Goal: Task Accomplishment & Management: Use online tool/utility

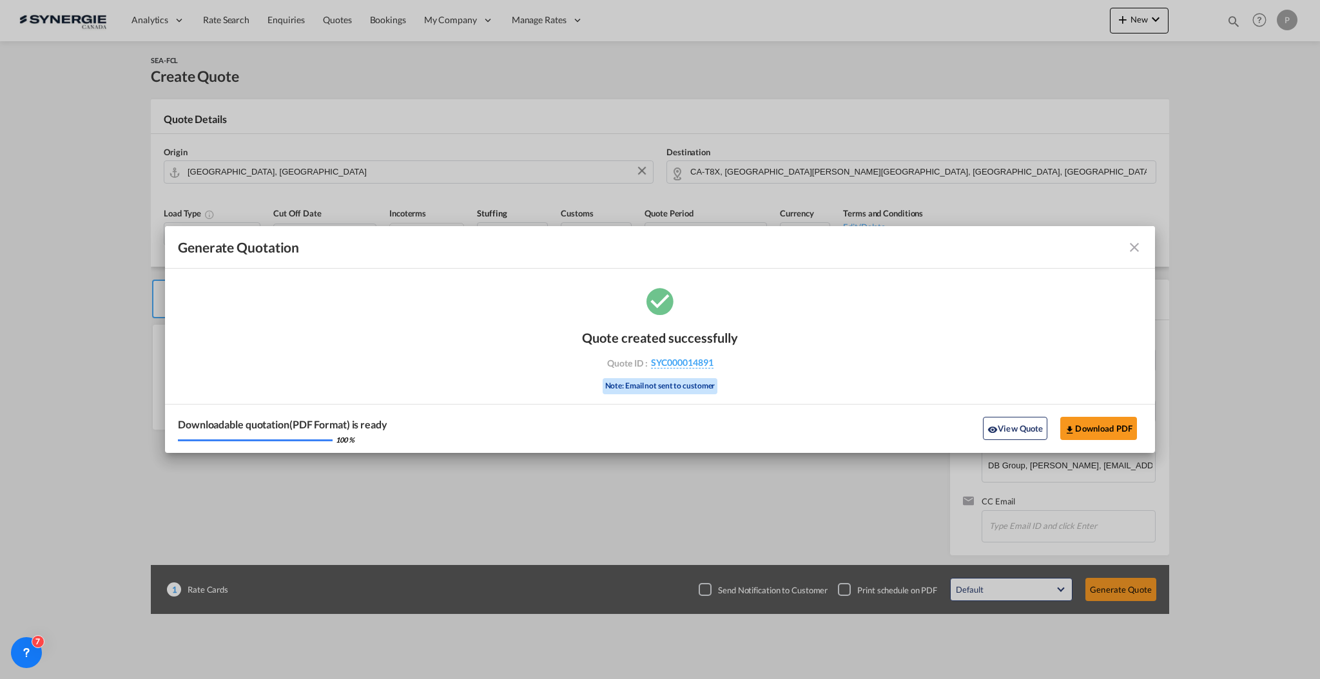
click at [1133, 249] on md-icon "icon-close fg-AAA8AD cursor m-0" at bounding box center [1133, 247] width 15 height 15
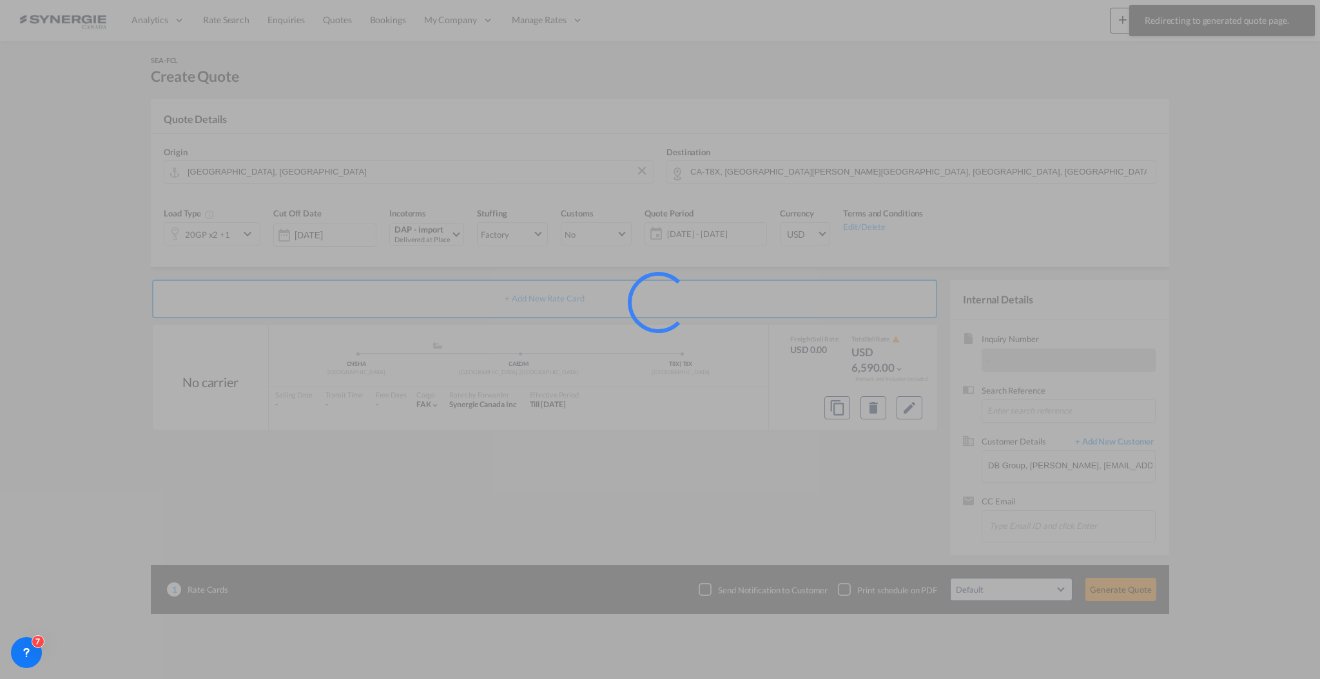
click at [1138, 17] on div at bounding box center [660, 339] width 1320 height 679
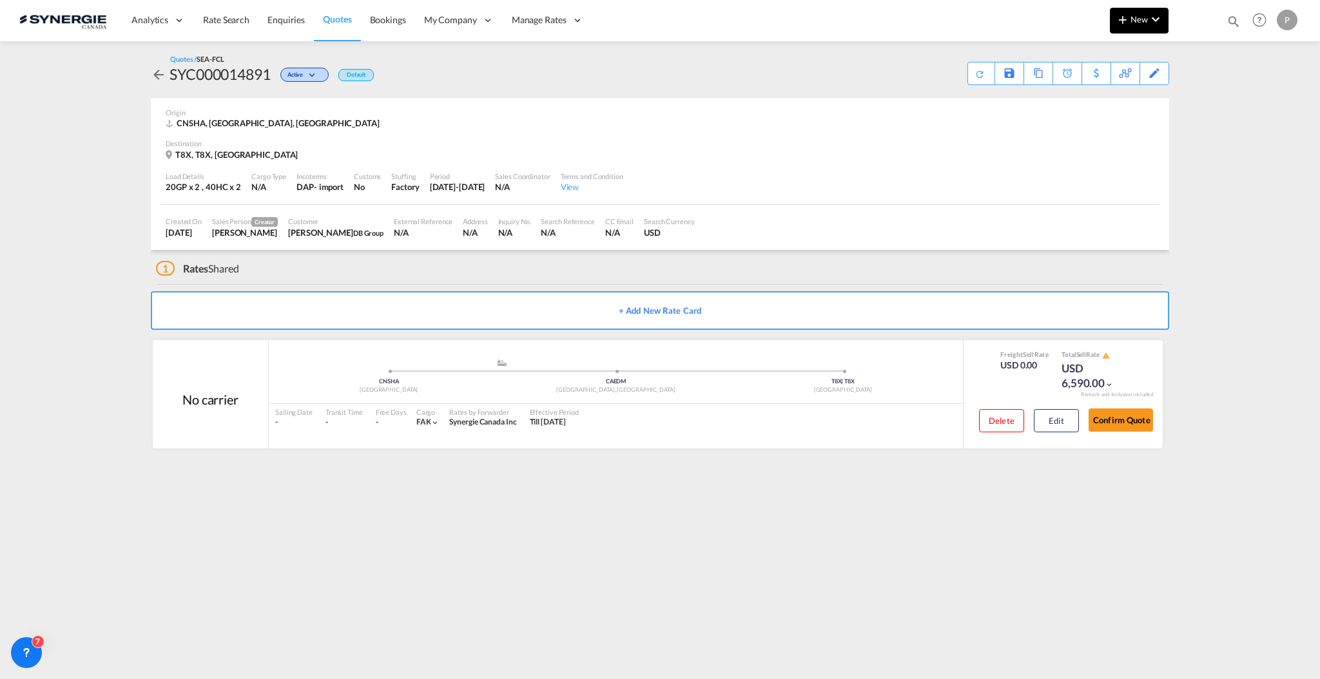
click at [1138, 23] on span "New" at bounding box center [1139, 19] width 48 height 10
click at [1115, 103] on div "Quote" at bounding box center [1121, 97] width 48 height 32
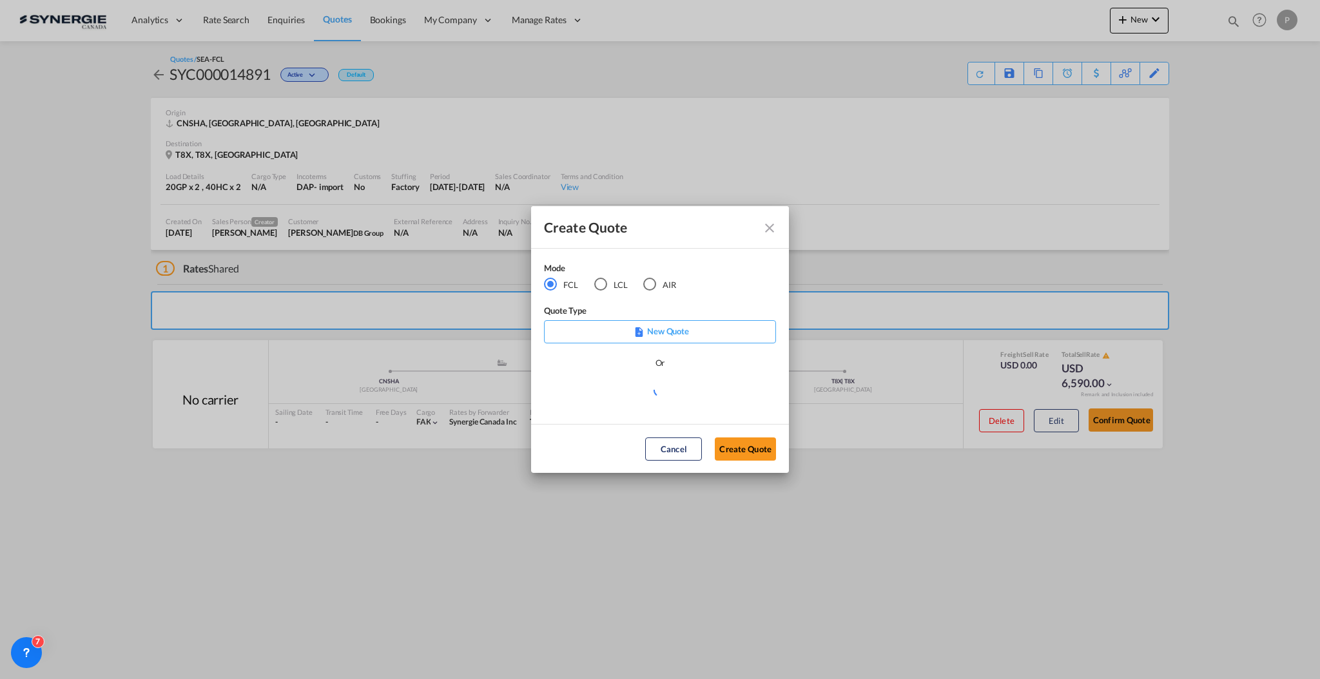
click at [604, 284] on div "LCL" at bounding box center [600, 284] width 13 height 13
click at [673, 389] on md-select "Select template New DAP Import LCL [PERSON_NAME] | [DATE] [GEOGRAPHIC_DATA] LCL…" at bounding box center [660, 395] width 232 height 26
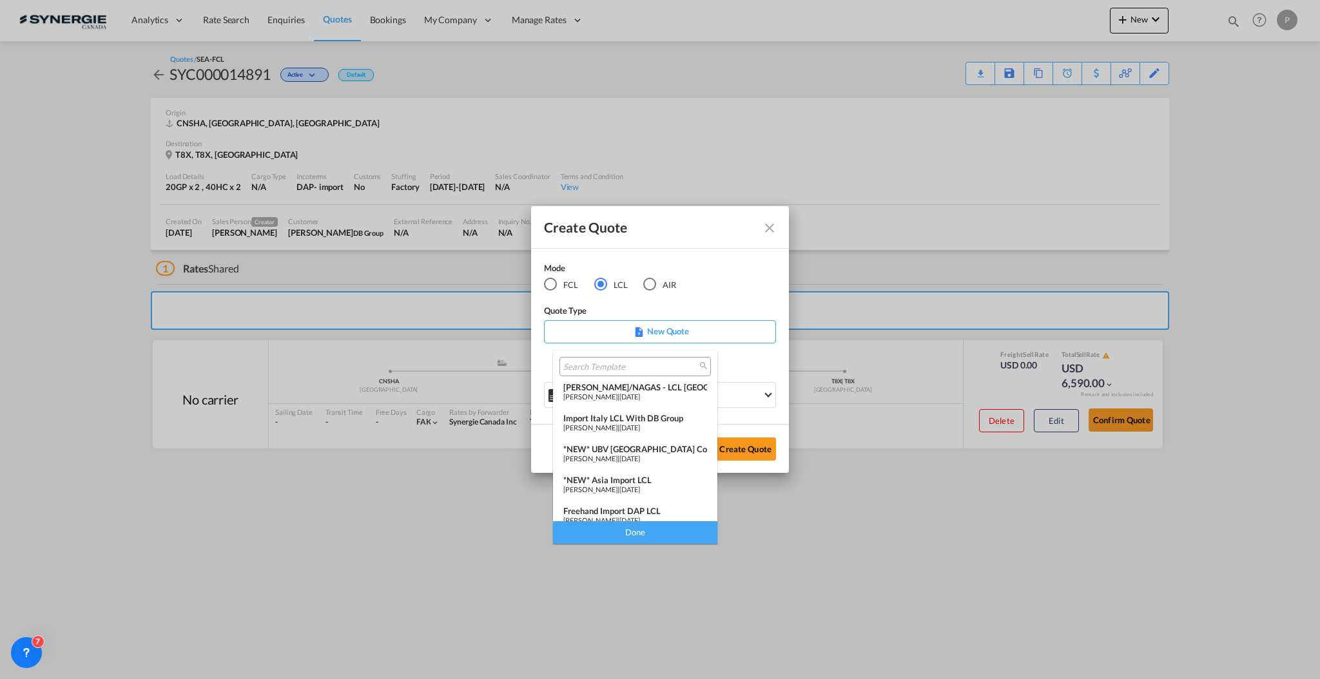
scroll to position [168, 0]
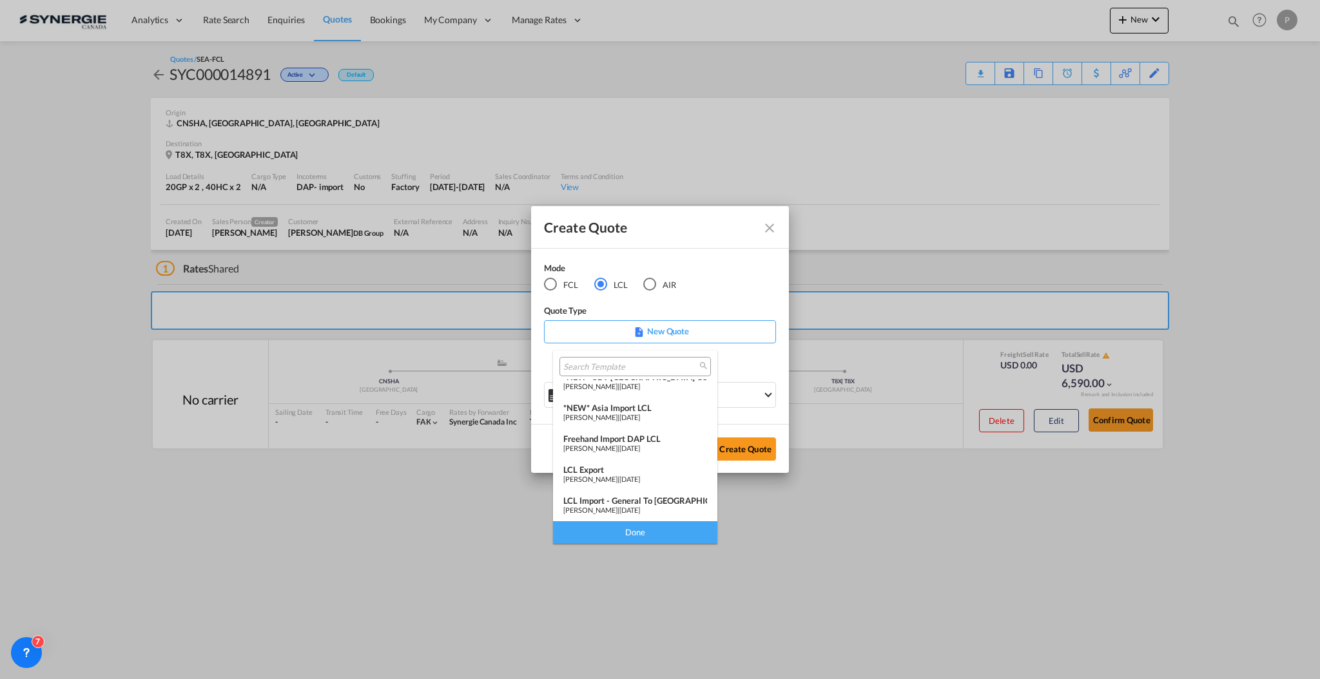
click at [640, 506] on span "[DATE]" at bounding box center [629, 510] width 21 height 8
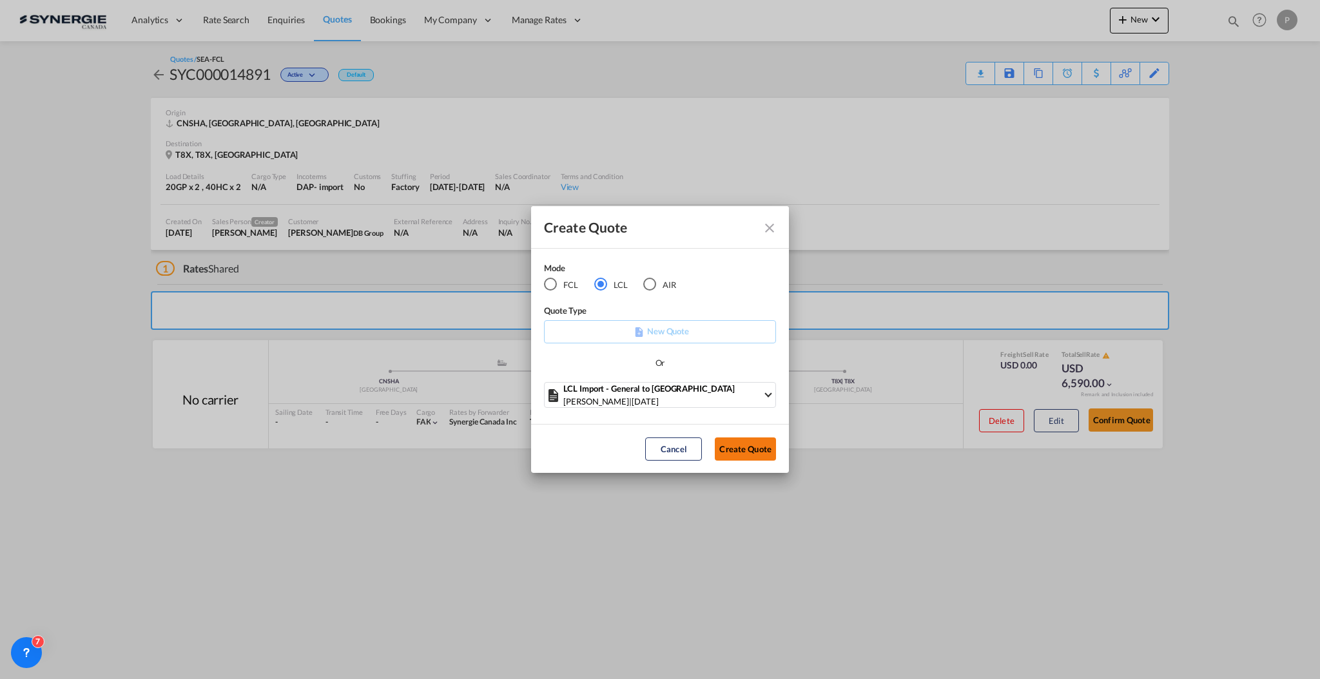
click at [740, 455] on button "Create Quote" at bounding box center [745, 449] width 61 height 23
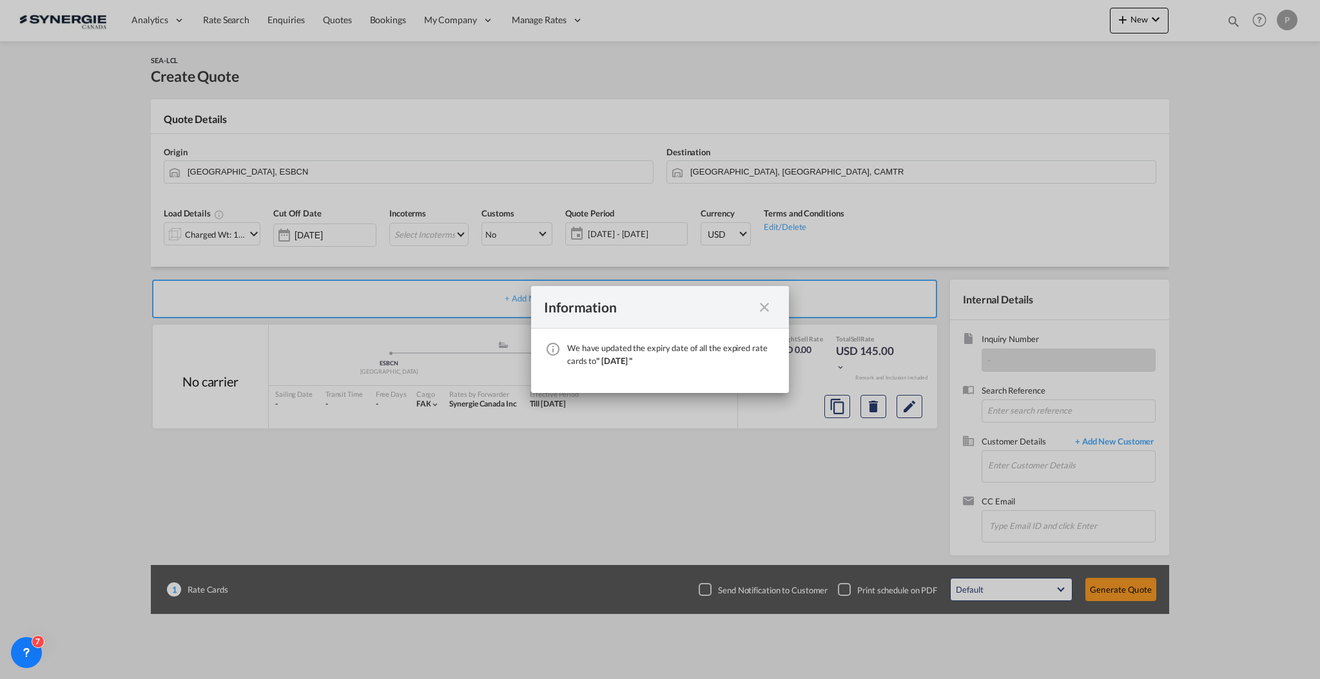
click at [769, 308] on md-icon "icon-close fg-AAA8AD cursor" at bounding box center [764, 307] width 15 height 15
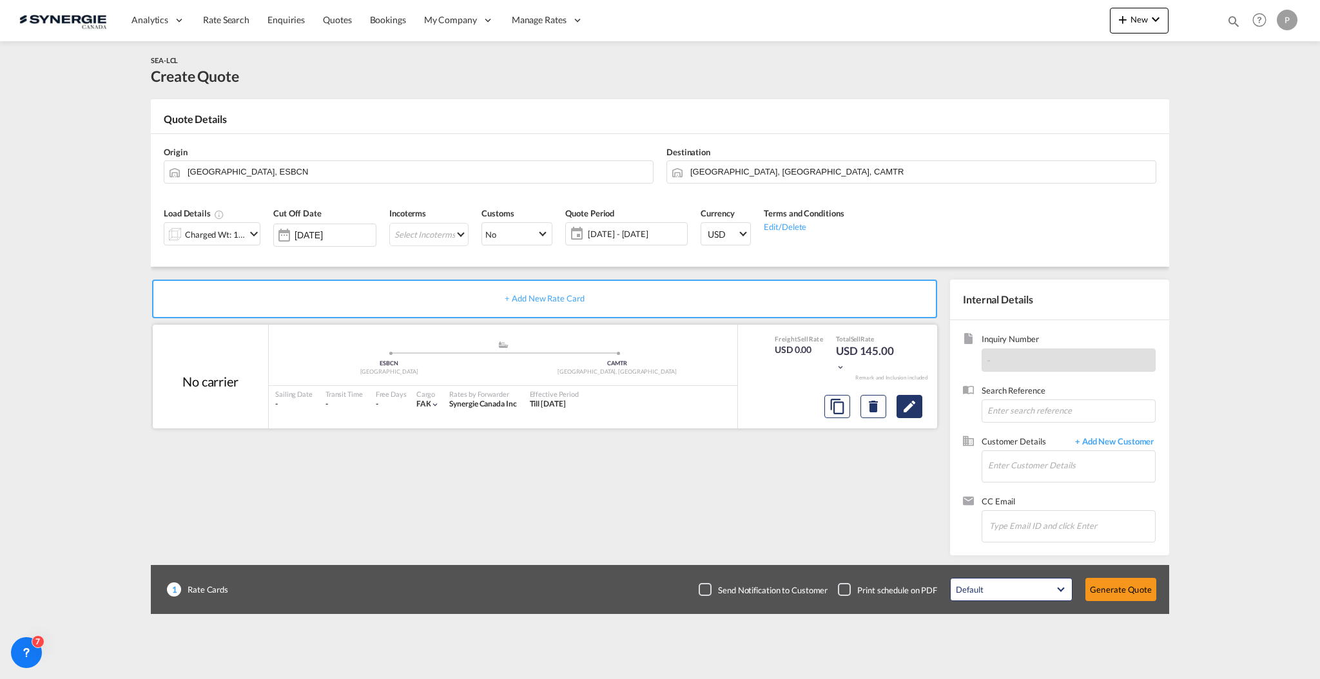
click at [919, 402] on button "Edit" at bounding box center [909, 406] width 26 height 23
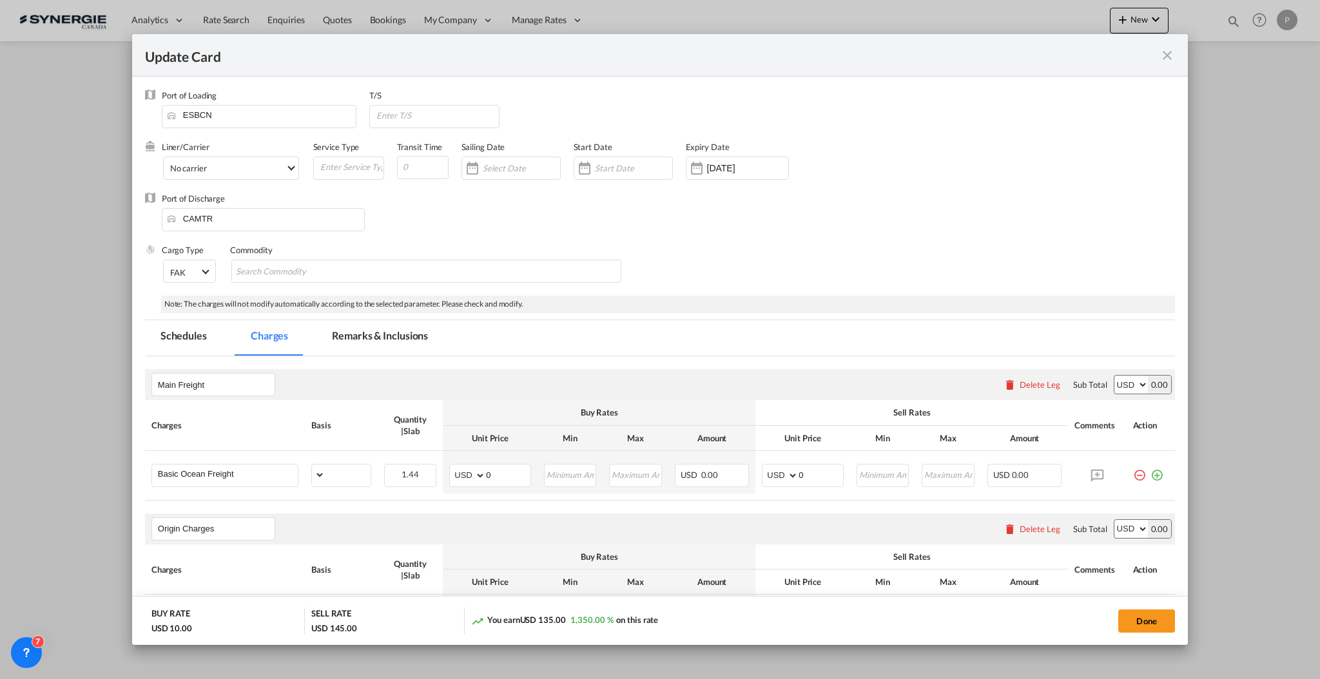
select select "per_w/m"
select select "flat"
select select "per_hbl"
select select "per_w/m"
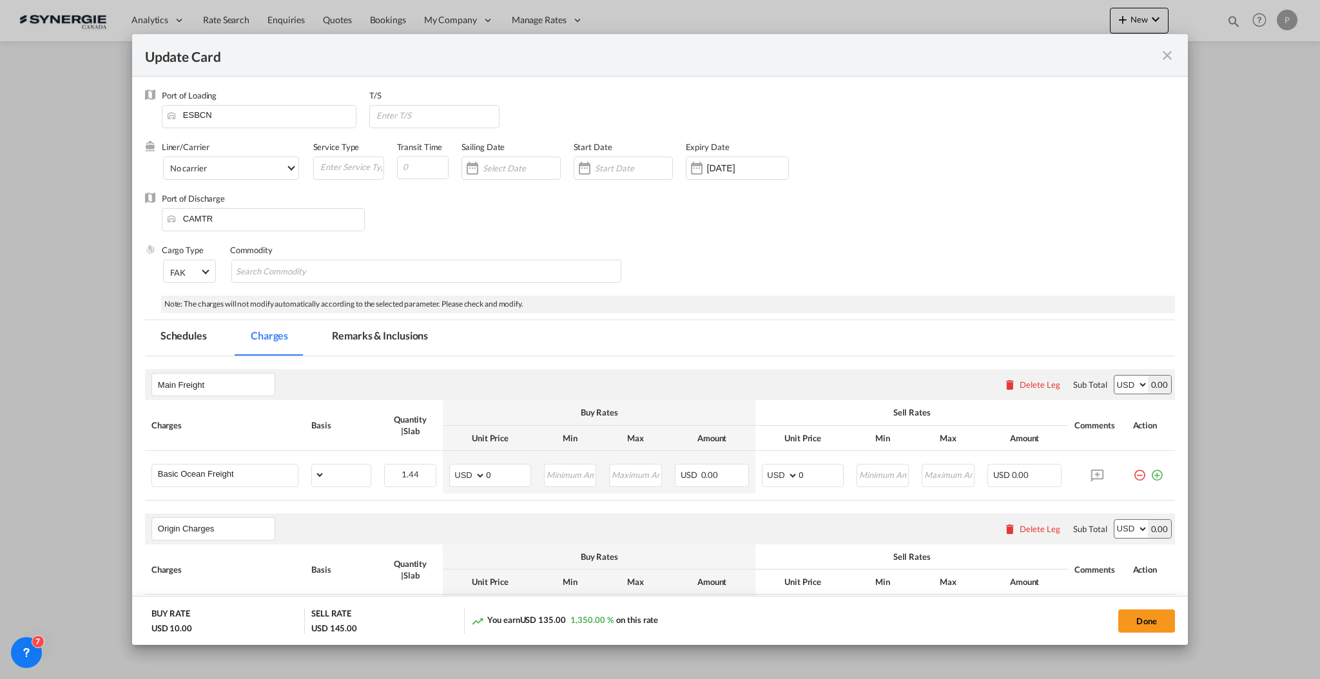
select select "per_bl"
select select "flat"
select select "per_bl"
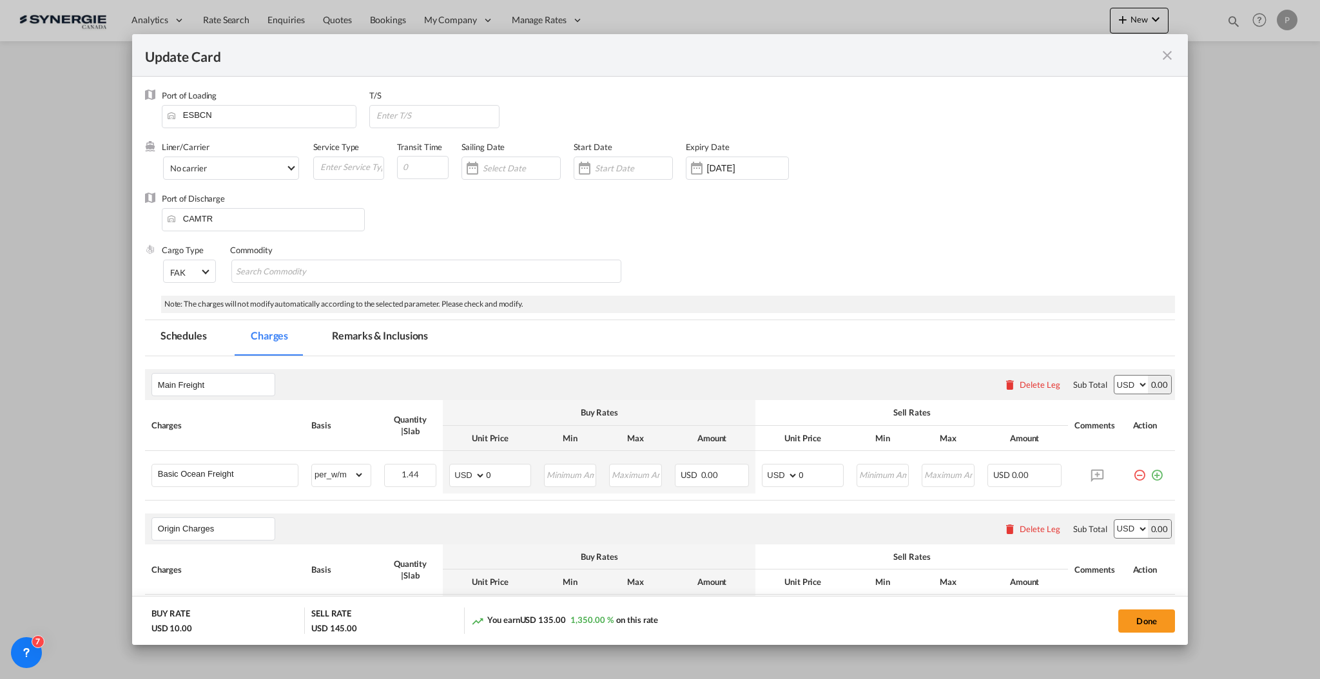
click at [409, 326] on md-tab-item "Remarks & Inclusions" at bounding box center [379, 337] width 127 height 35
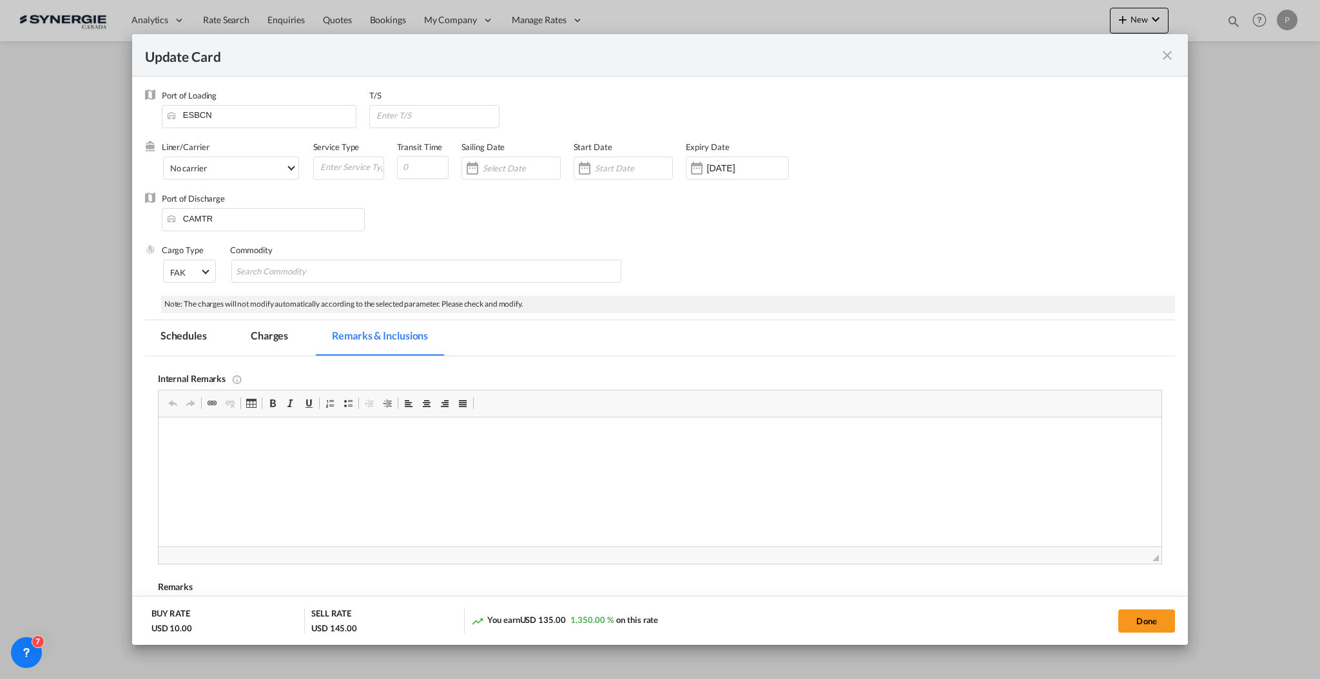
scroll to position [258, 0]
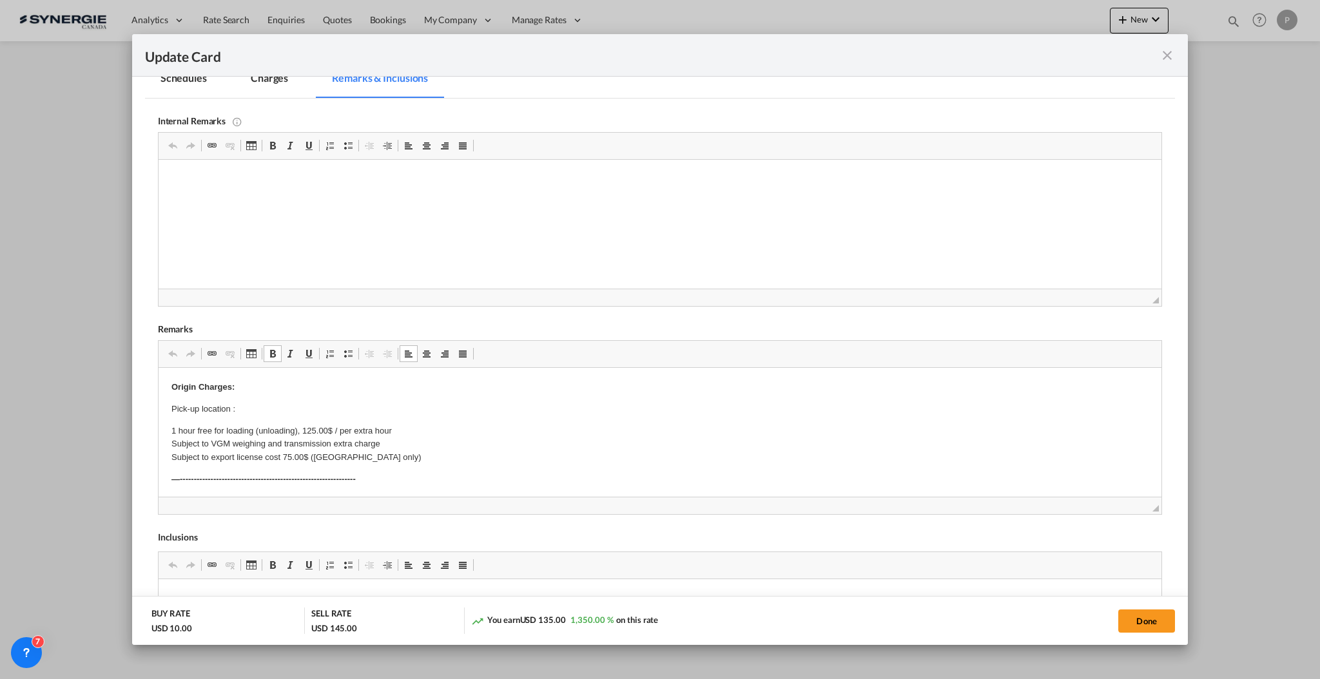
click at [261, 410] on p "Pick-up location :" at bounding box center [659, 410] width 977 height 14
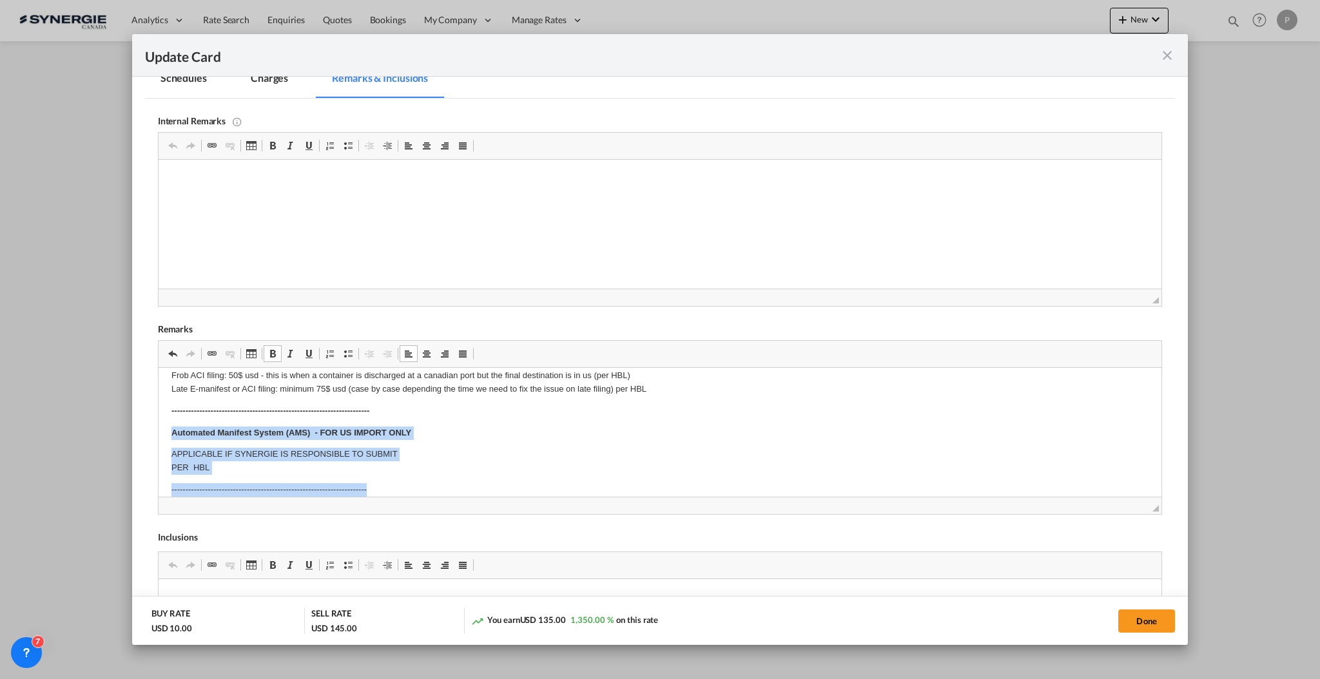
drag, startPoint x: 167, startPoint y: 437, endPoint x: 396, endPoint y: 481, distance: 233.7
click at [396, 481] on html "3 pallets in total 100cm x 120cm x 150cm x 2 100cm x 120cm x 120cm x 1 Total we…" at bounding box center [659, 624] width 1003 height 1028
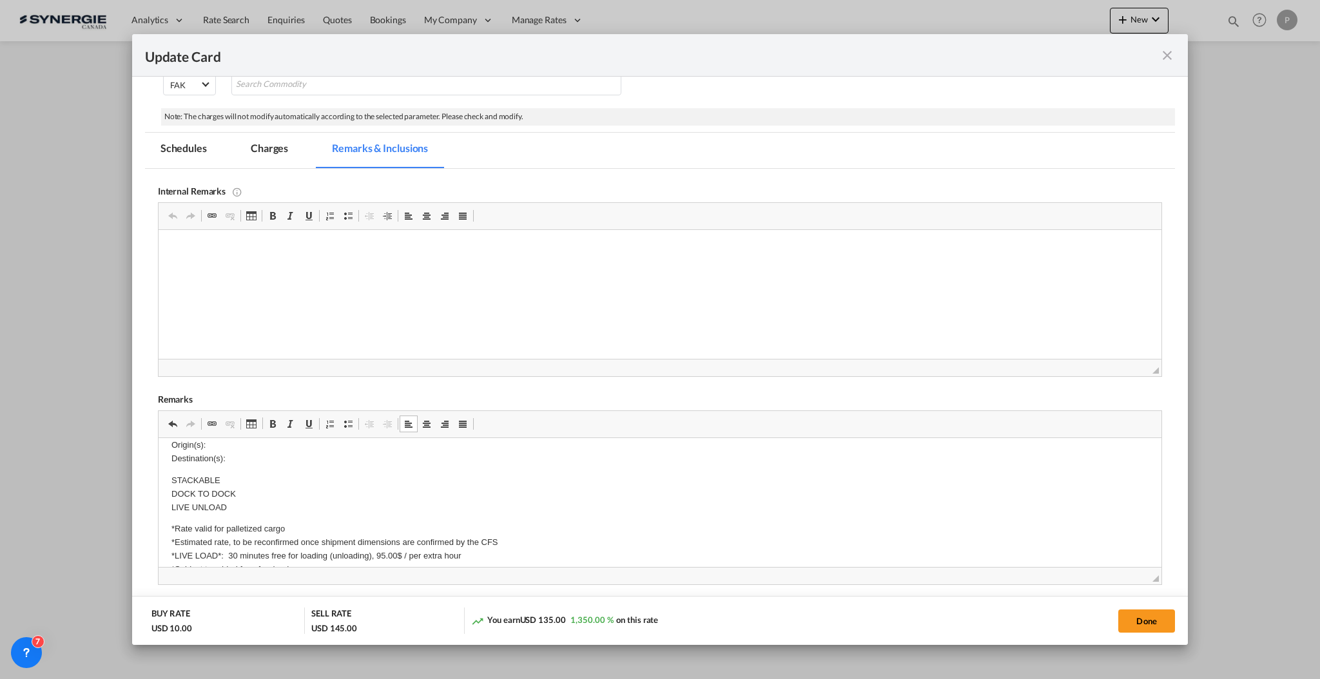
scroll to position [171, 0]
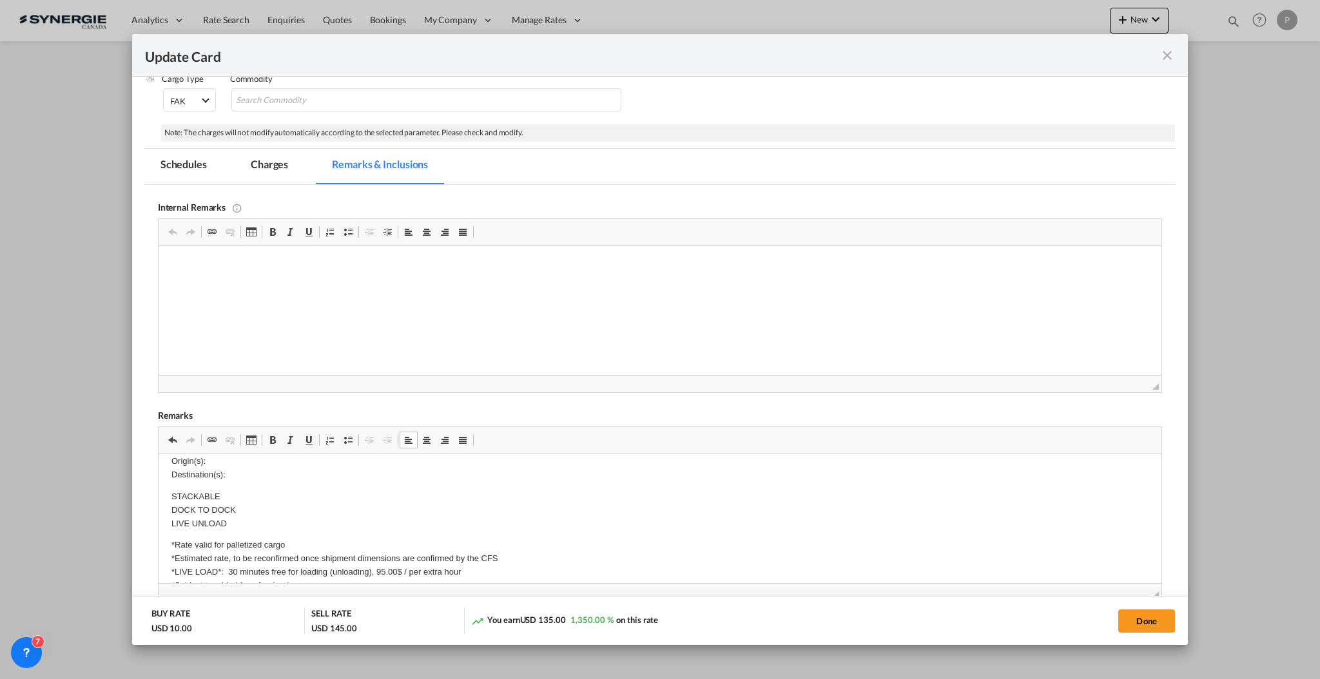
click at [247, 472] on p "Origin(s): Destination(s):" at bounding box center [659, 468] width 977 height 27
click at [247, 469] on p "Origin(s): Destination(s):" at bounding box center [659, 468] width 977 height 27
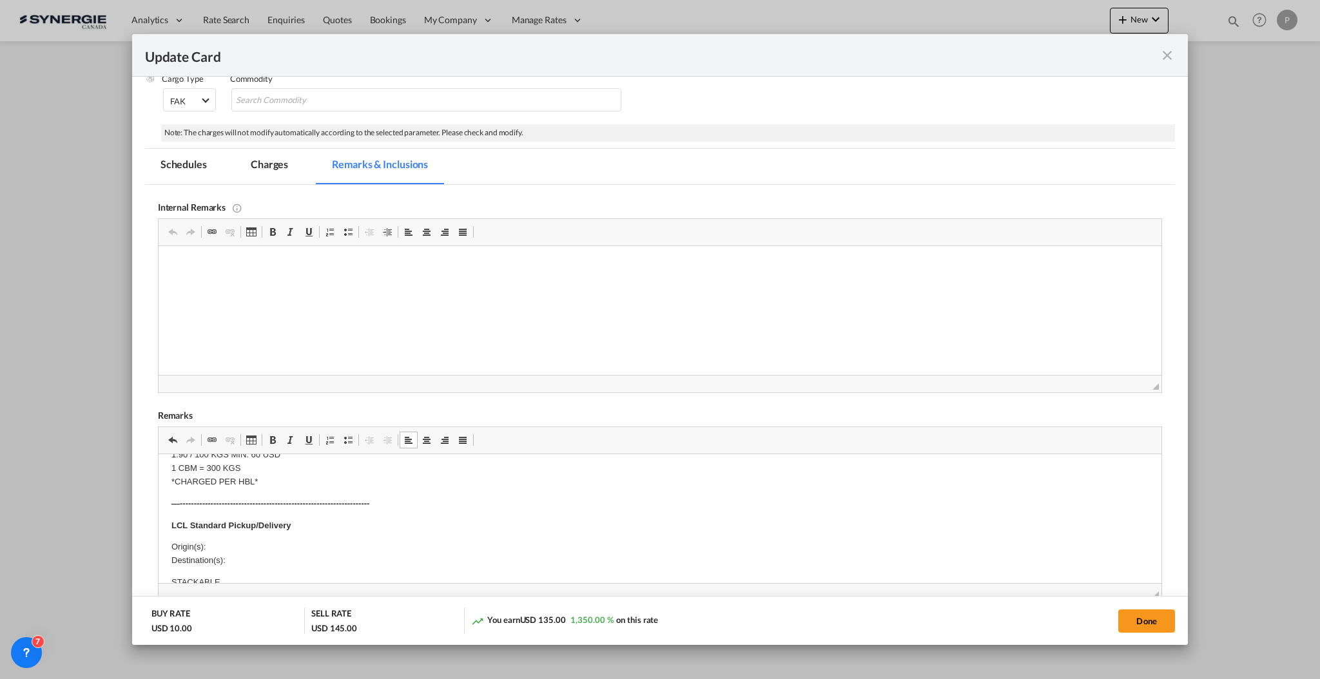
click at [258, 565] on p "Origin(s): Destination(s):" at bounding box center [659, 554] width 977 height 27
click at [267, 546] on p "Origin(s): Destination(s): Novatech Patio Doors [GEOGRAPHIC_DATA] (NPDO), [STRE…" at bounding box center [659, 554] width 977 height 27
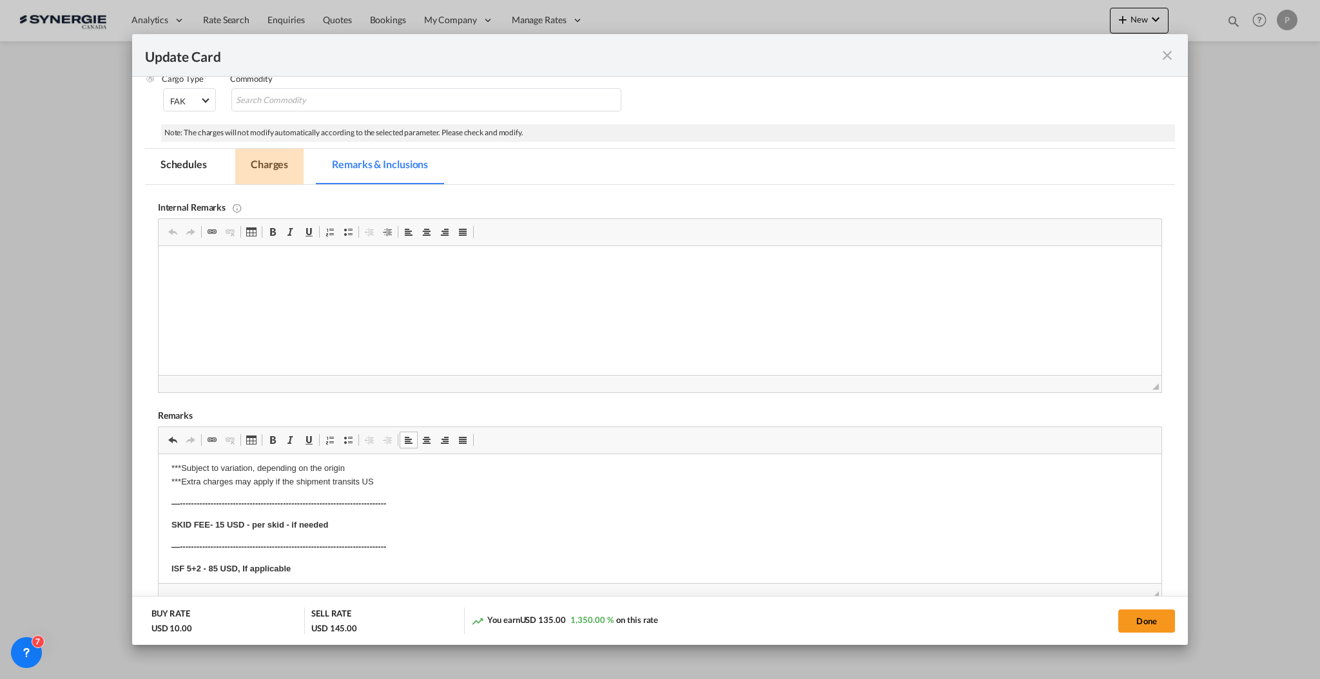
click at [258, 155] on md-tab-item "Charges" at bounding box center [269, 166] width 68 height 35
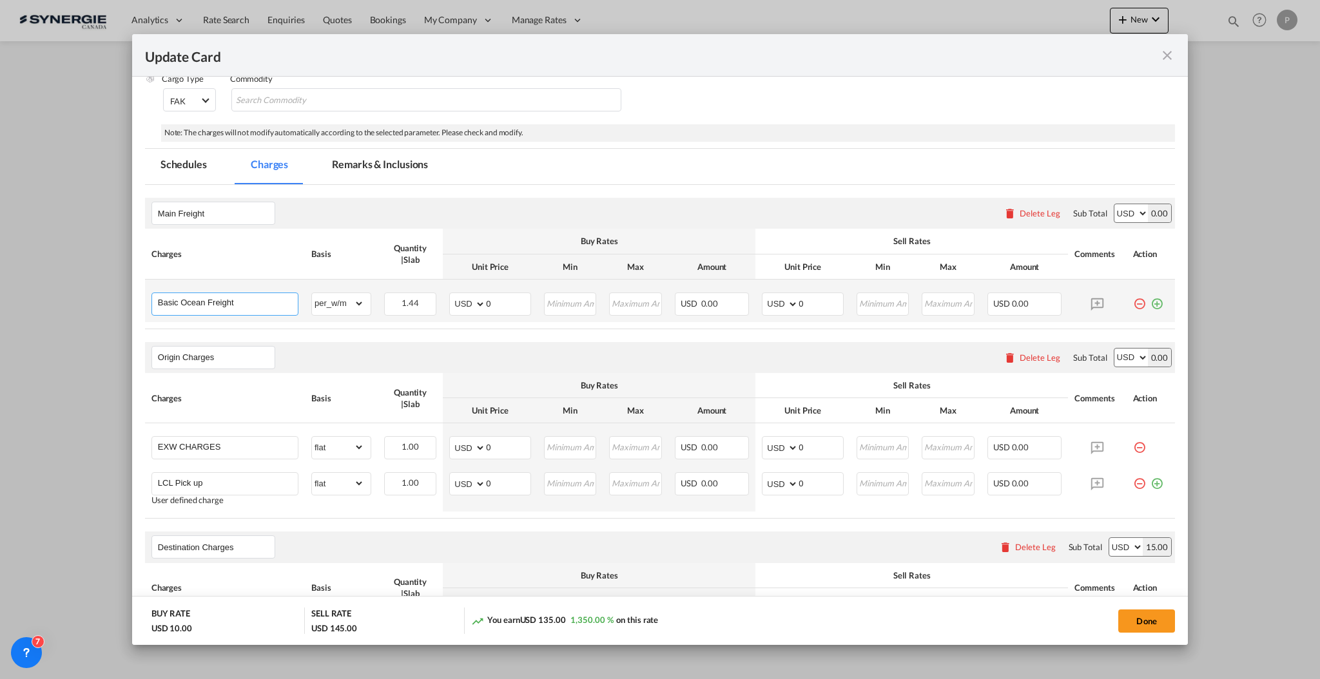
click at [254, 294] on input "Basic Ocean Freight" at bounding box center [228, 302] width 140 height 19
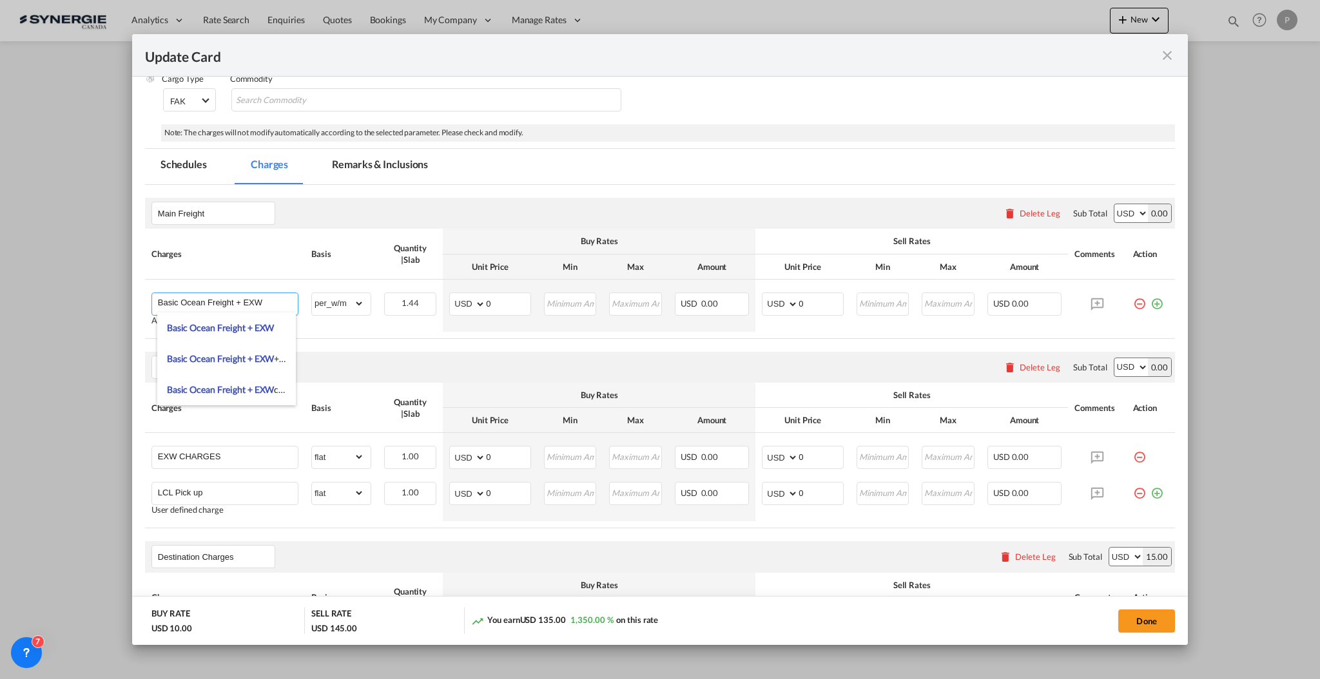
type input "Basic Ocean Freight + EXW"
click at [1036, 365] on div "Delete Leg" at bounding box center [1039, 367] width 41 height 10
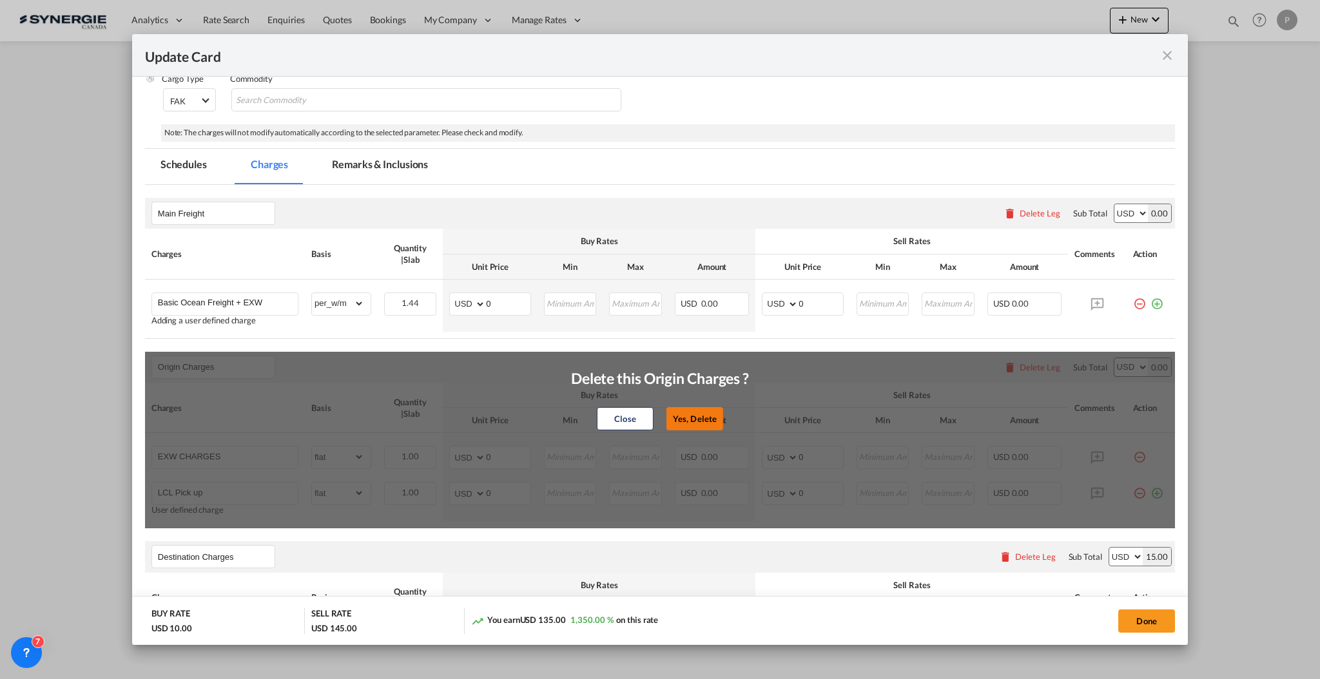
click at [697, 416] on button "Yes, Delete" at bounding box center [694, 418] width 57 height 23
type input "Destination Charges"
type input "Dock fee"
select select "per_hbl"
type input "Terminal fee"
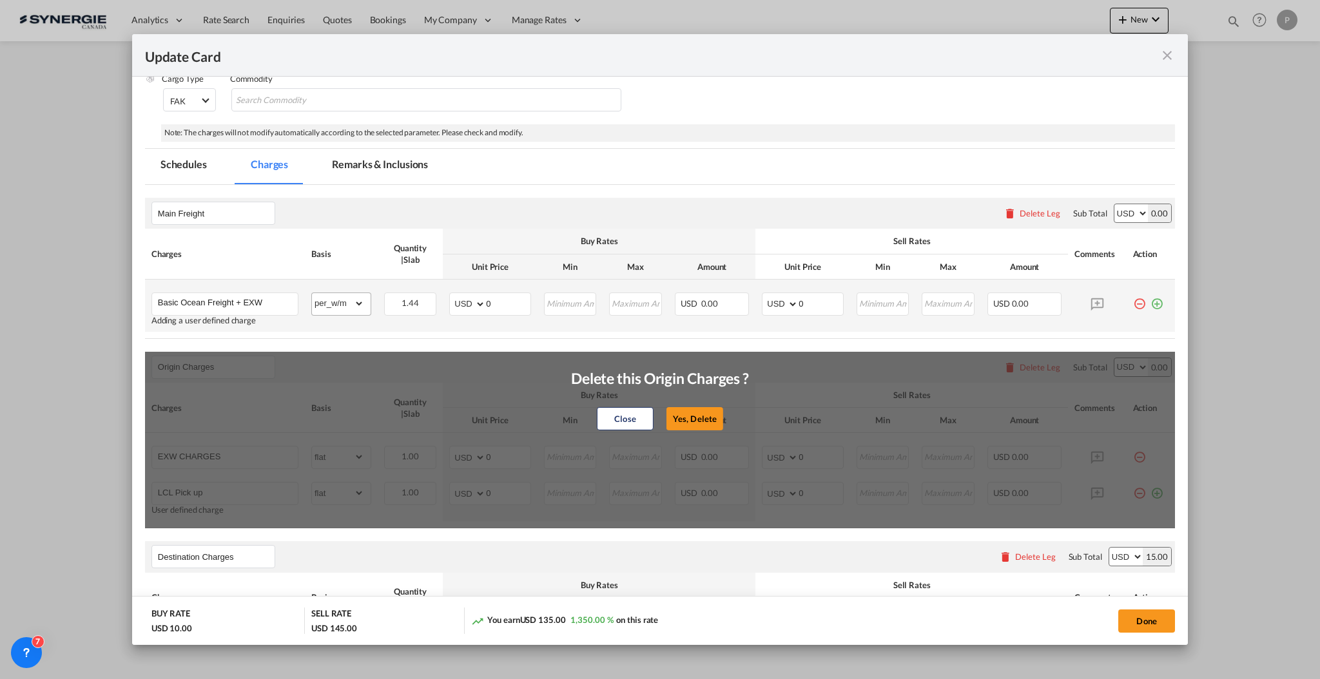
select select "per_w/m"
type input "Doc and Handling fee"
type input "E-manifest"
select select "per_bl"
type input "35"
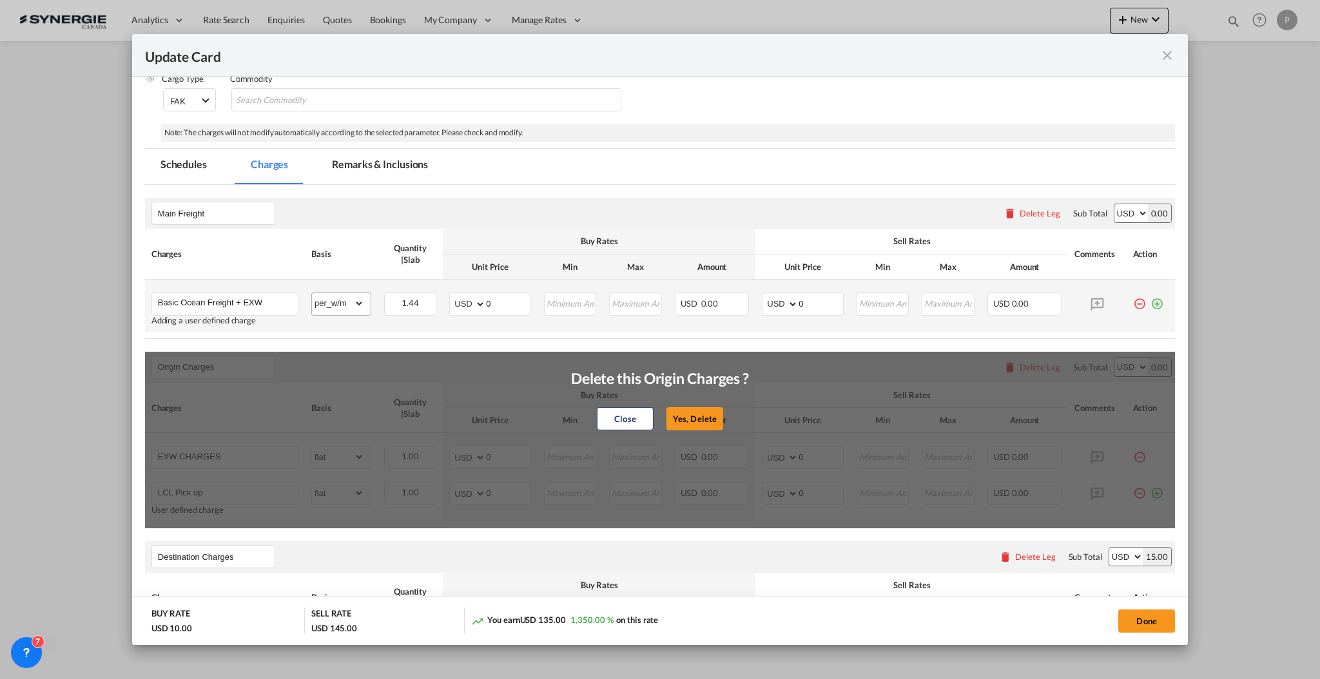
type input "Doc Fee"
select select "per_bl"
type input "30"
type input "Handling fee"
type input "0"
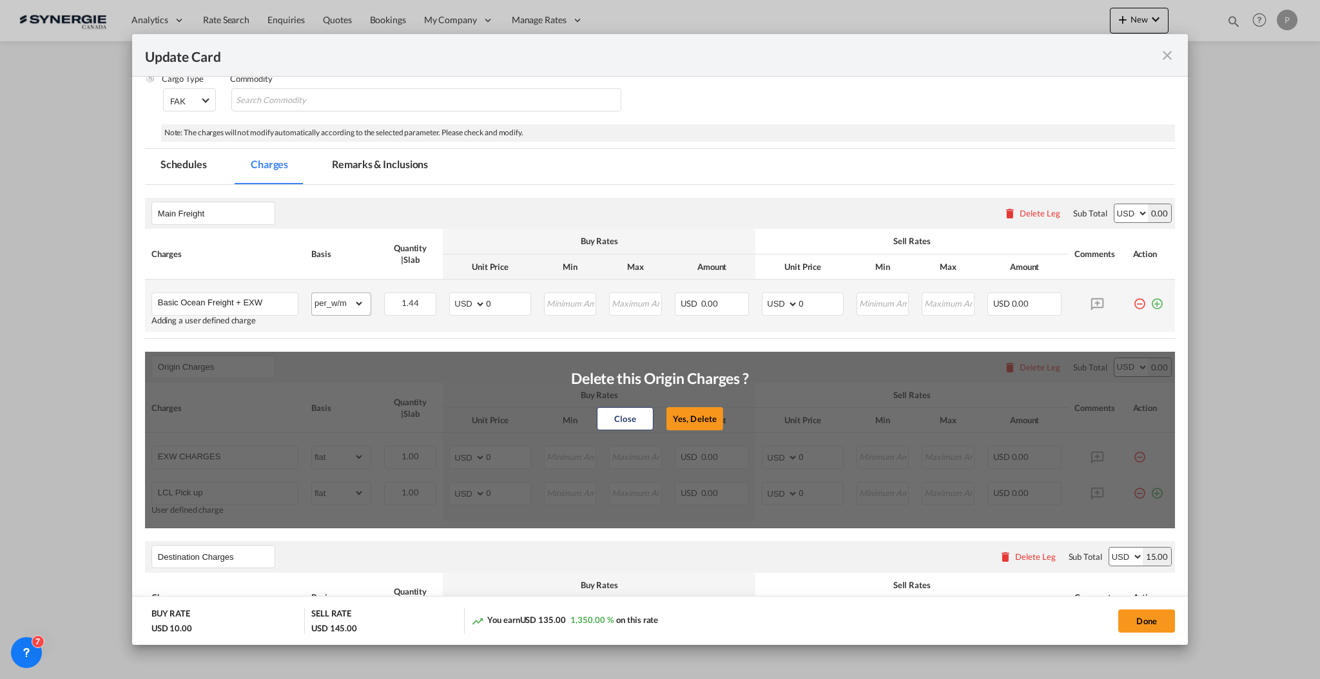
type input "65"
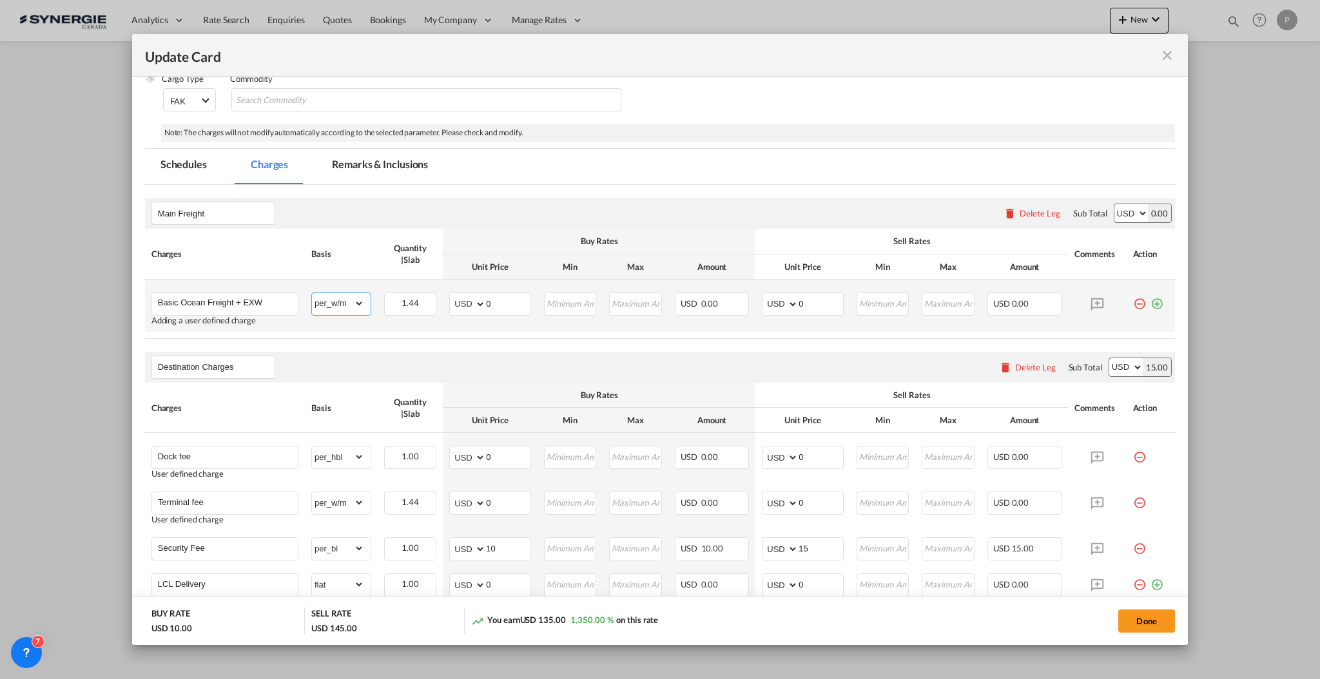
click at [333, 306] on select "gross_weight volumetric_weight per_shipment per_bl per_km per_hawb per_kg flat …" at bounding box center [338, 303] width 52 height 21
select select "flat"
click at [409, 359] on div "Destination Charges Please enter leg name Leg Name Already Exists Delete Leg Su…" at bounding box center [660, 367] width 1030 height 31
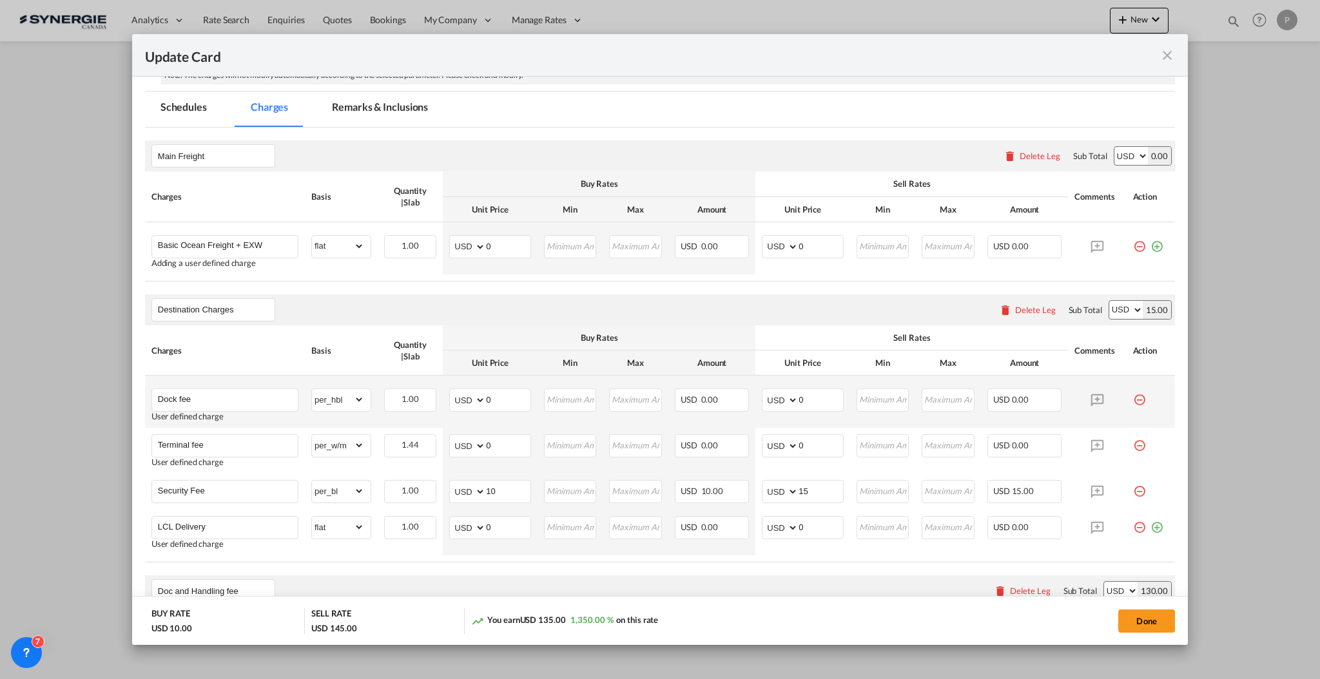
scroll to position [258, 0]
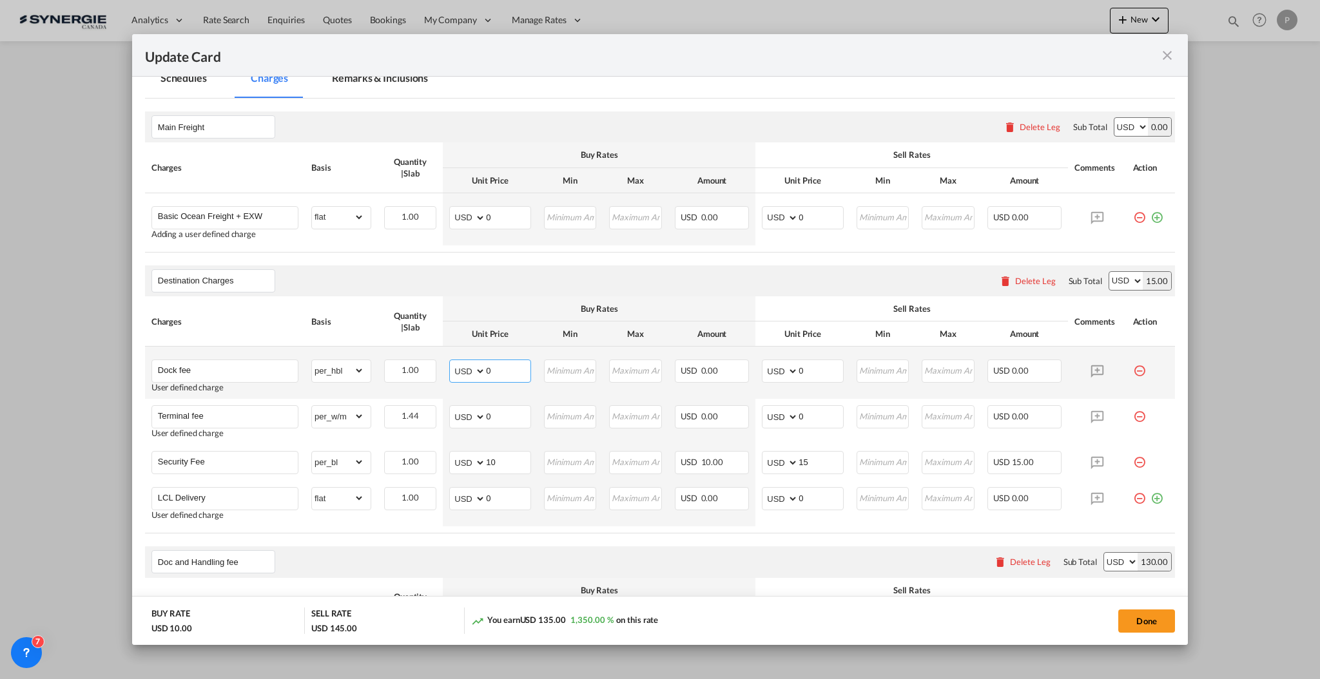
click at [488, 365] on input "0" at bounding box center [508, 369] width 44 height 19
click at [505, 376] on input "0" at bounding box center [508, 369] width 44 height 19
type input "30"
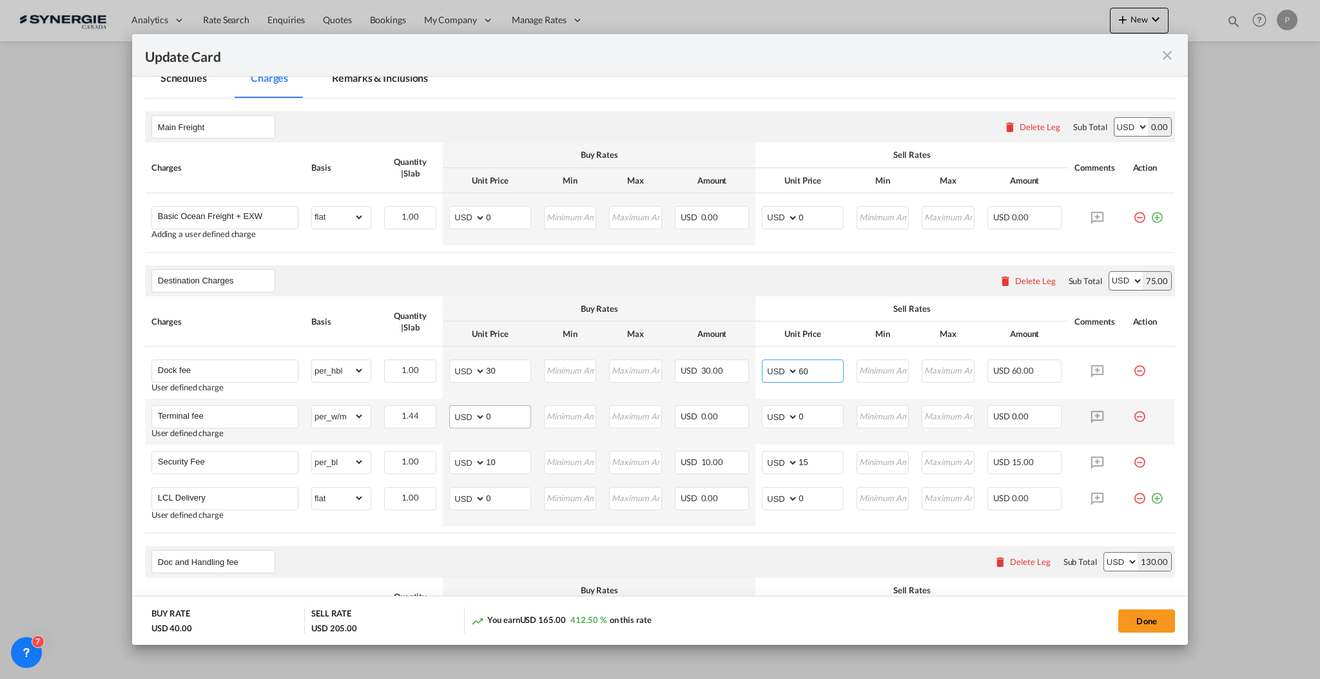
type input "60"
click at [497, 412] on input "0" at bounding box center [508, 415] width 44 height 19
